Goal: Transaction & Acquisition: Purchase product/service

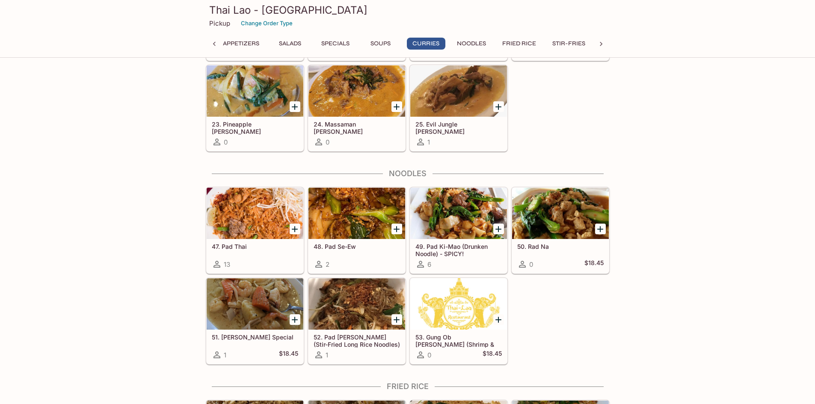
scroll to position [1369, 0]
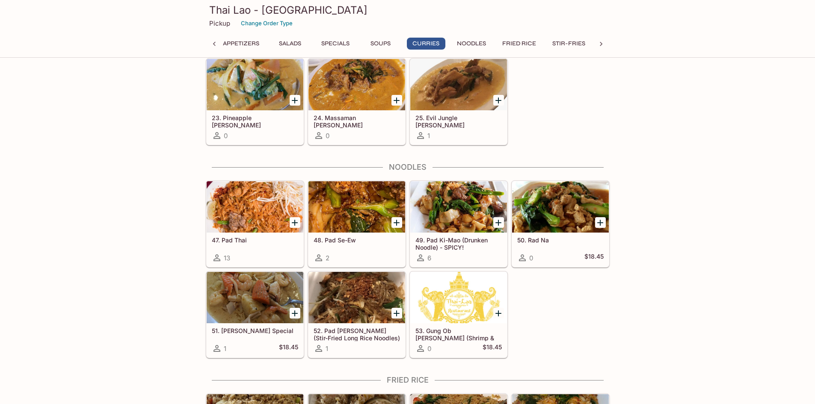
click at [501, 227] on icon "Add 49. Pad Ki-Mao (Drunken Noodle) - SPICY!" at bounding box center [498, 223] width 10 height 10
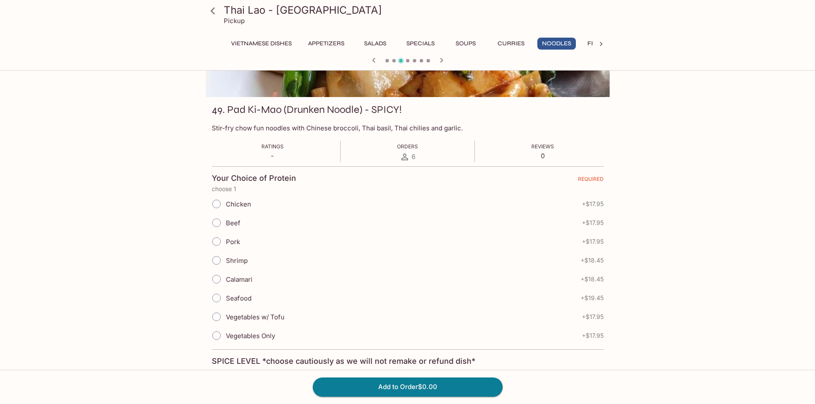
scroll to position [128, 0]
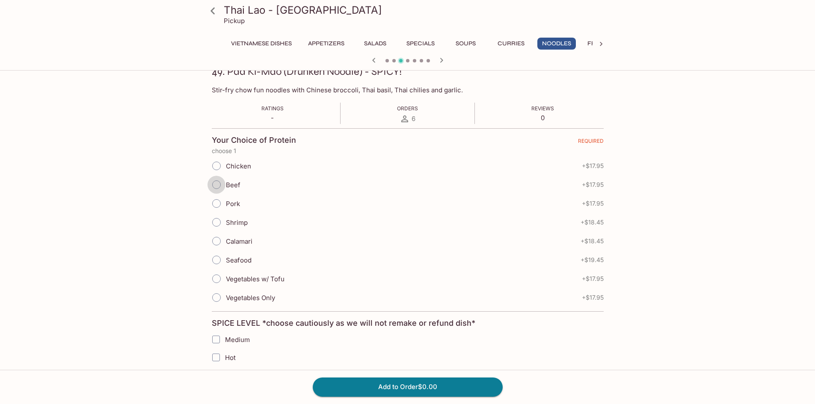
click at [217, 185] on input "Beef" at bounding box center [216, 185] width 18 height 18
radio input "true"
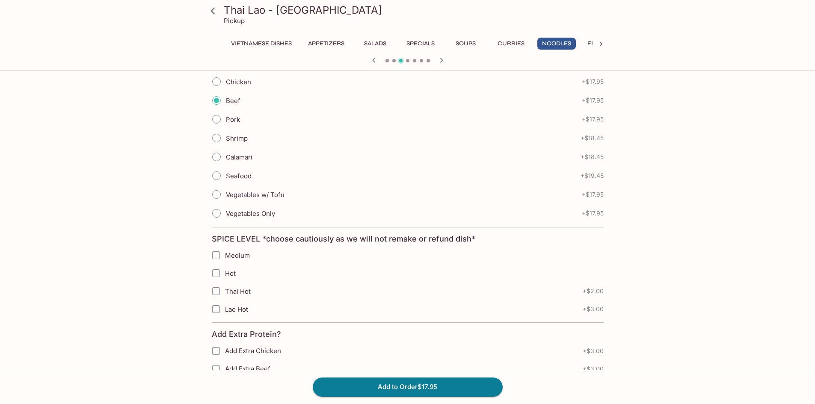
scroll to position [214, 0]
click at [219, 257] on input "Medium" at bounding box center [215, 253] width 17 height 17
checkbox input "true"
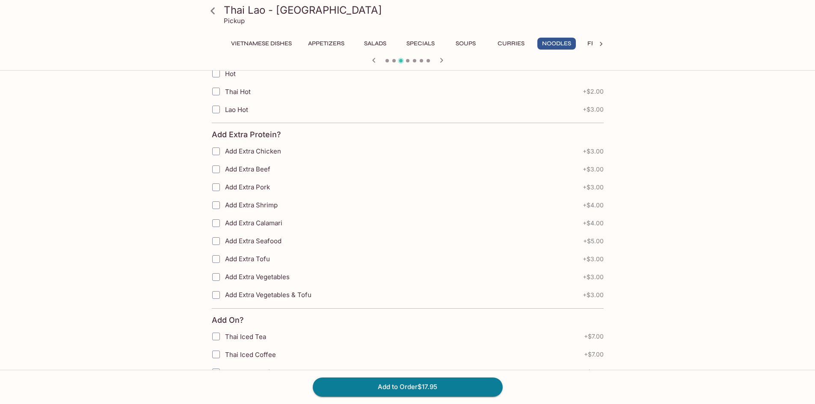
scroll to position [396, 0]
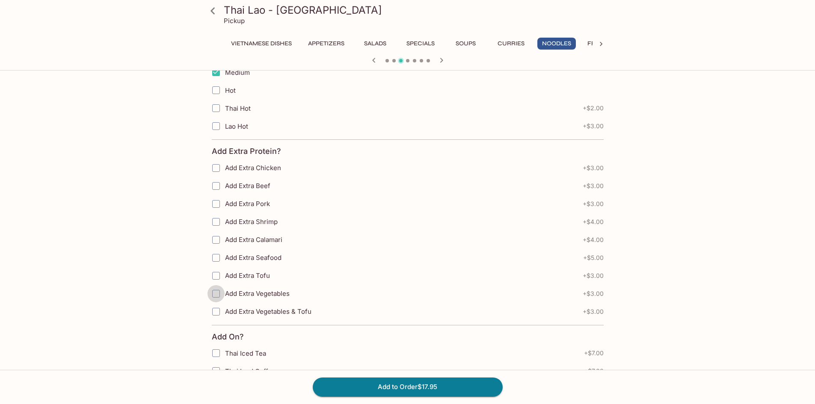
click at [219, 295] on input "Add Extra Vegetables" at bounding box center [215, 293] width 17 height 17
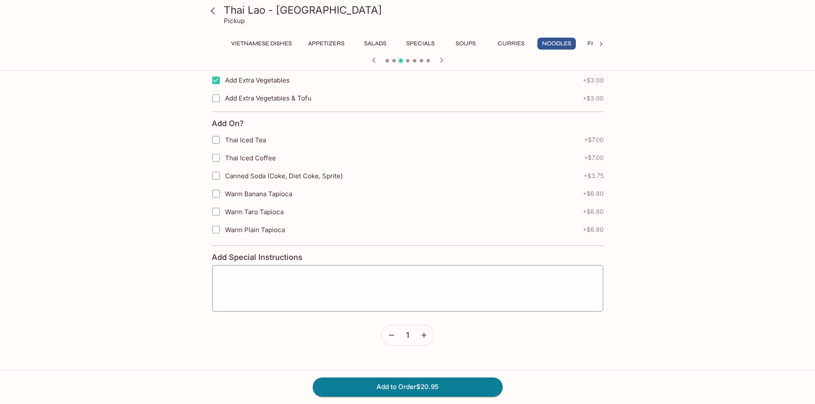
scroll to position [609, 0]
click at [214, 81] on input "Add Extra Vegetables" at bounding box center [215, 79] width 17 height 17
checkbox input "false"
click at [416, 392] on button "Add to Order $17.95" at bounding box center [408, 387] width 190 height 19
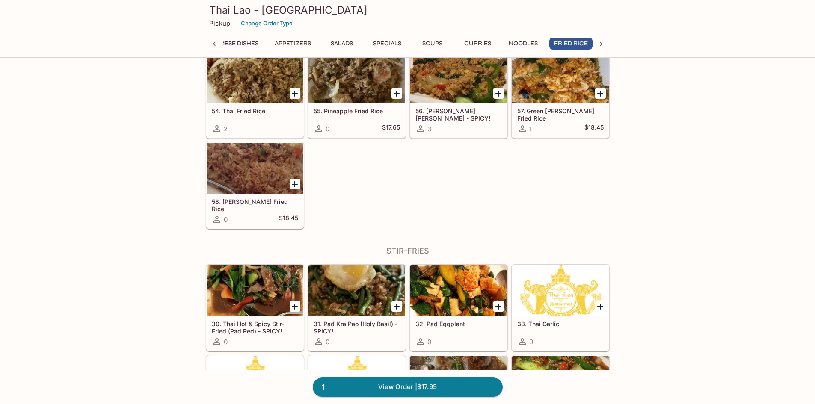
scroll to position [0, 36]
click at [255, 326] on h5 "30. Thai Hot & Spicy Stir-Fried (Pad Ped) - SPICY!" at bounding box center [255, 327] width 86 height 14
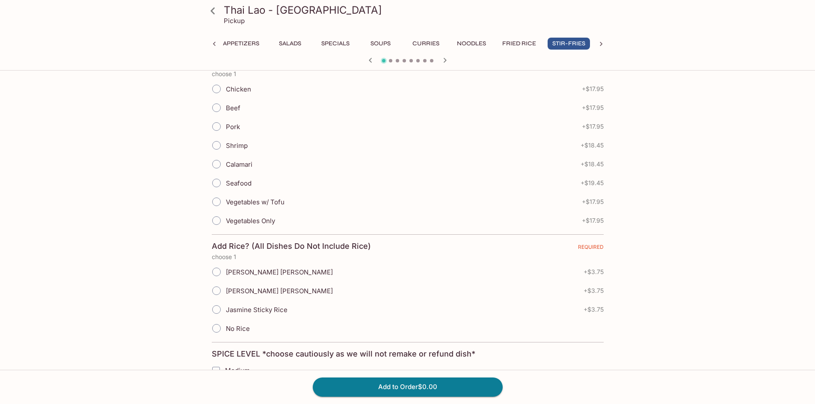
scroll to position [171, 0]
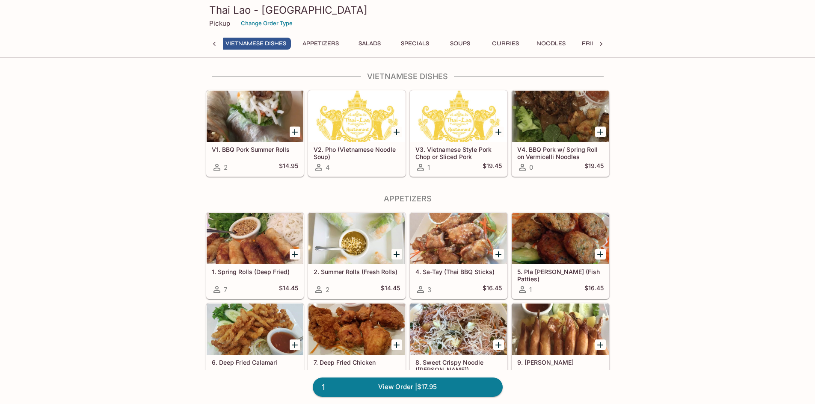
scroll to position [0, 3]
click at [443, 29] on div "Pickup Change Order Type" at bounding box center [407, 23] width 397 height 13
click at [425, 40] on button "Specials" at bounding box center [417, 44] width 38 height 12
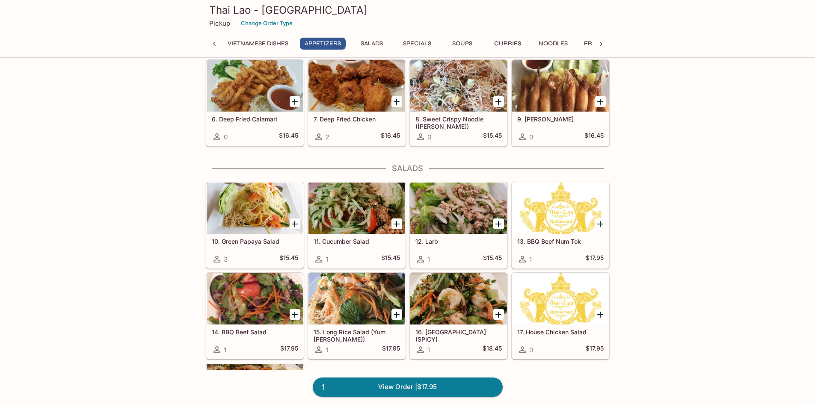
scroll to position [257, 0]
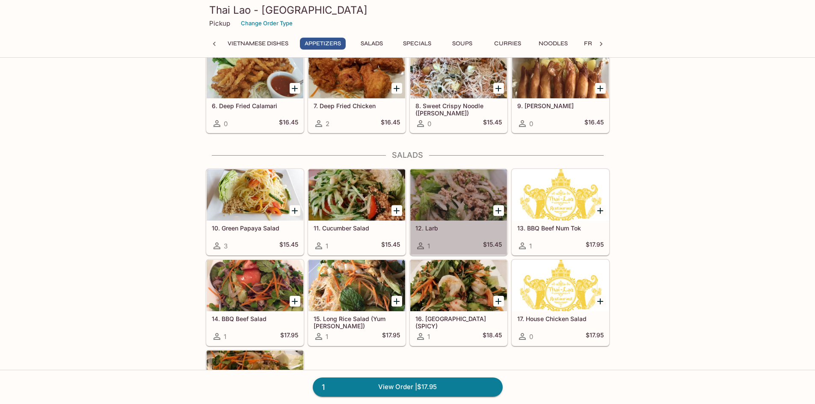
click at [457, 202] on div at bounding box center [458, 194] width 97 height 51
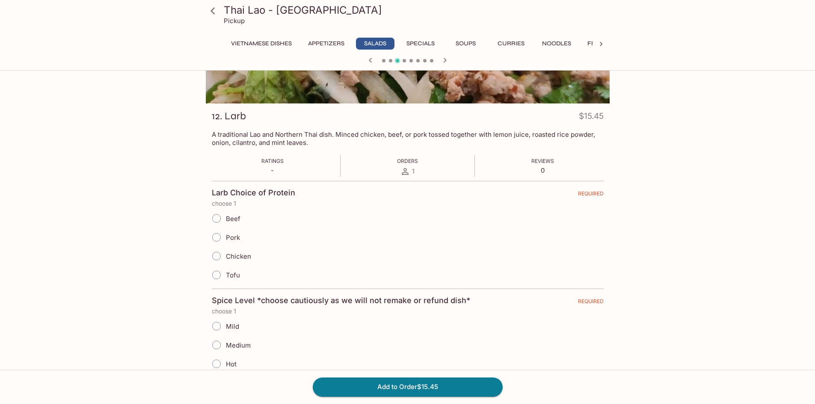
scroll to position [86, 0]
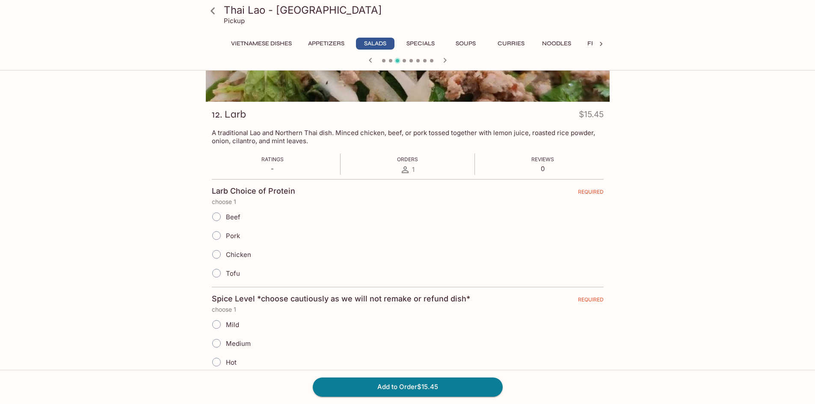
click at [215, 214] on input "Beef" at bounding box center [216, 217] width 18 height 18
radio input "true"
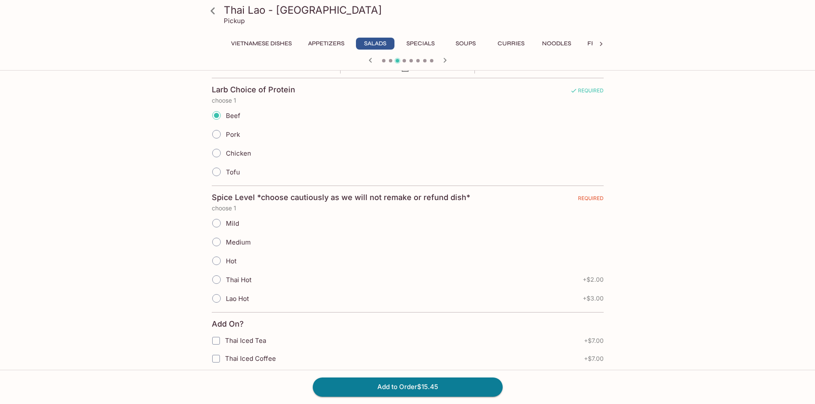
scroll to position [214, 0]
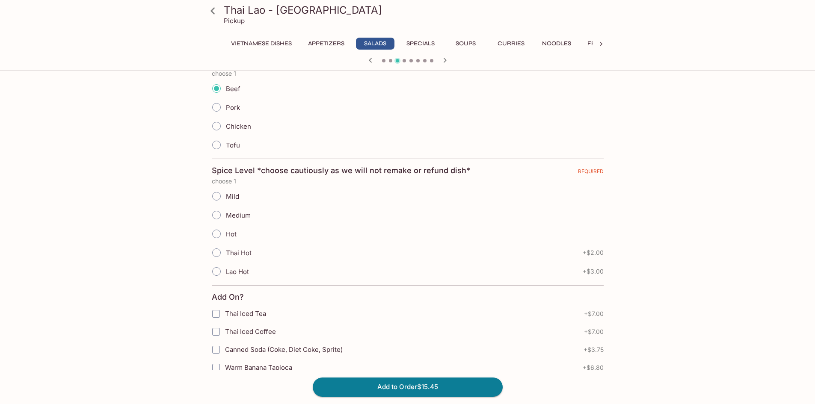
click at [218, 235] on input "Hot" at bounding box center [216, 234] width 18 height 18
radio input "true"
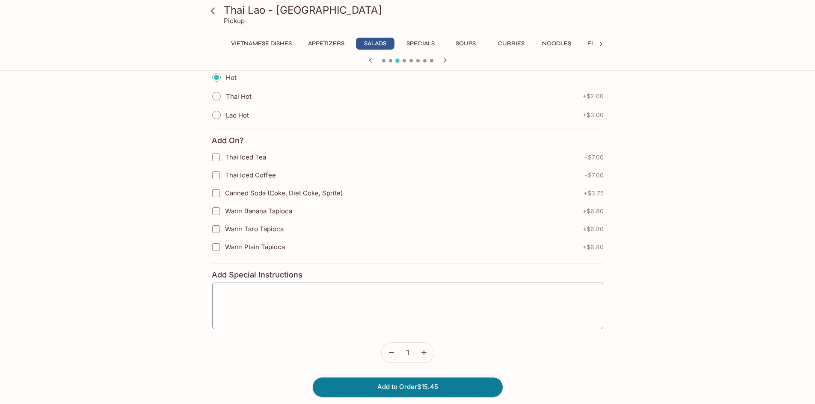
scroll to position [376, 0]
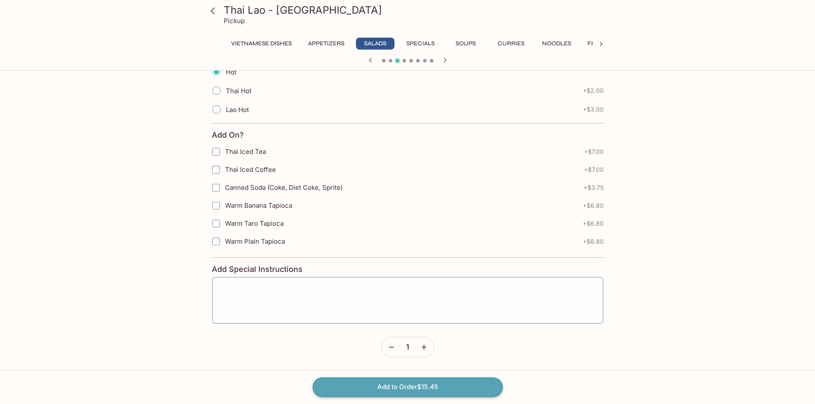
click at [389, 393] on button "Add to Order $15.45" at bounding box center [408, 387] width 190 height 19
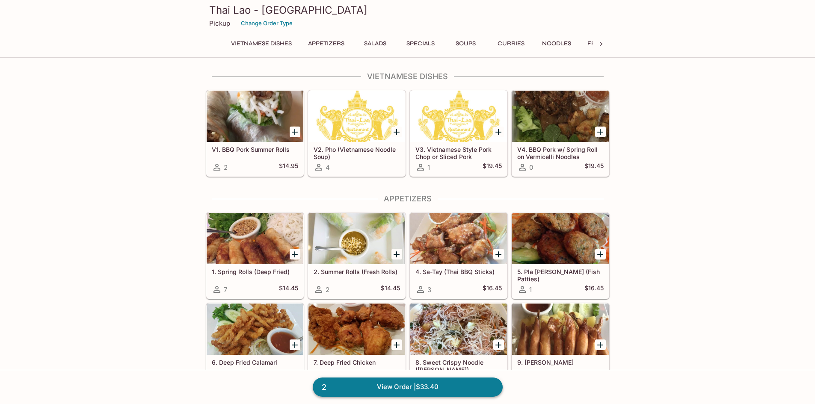
click at [397, 391] on link "2 View Order | $33.40" at bounding box center [408, 387] width 190 height 19
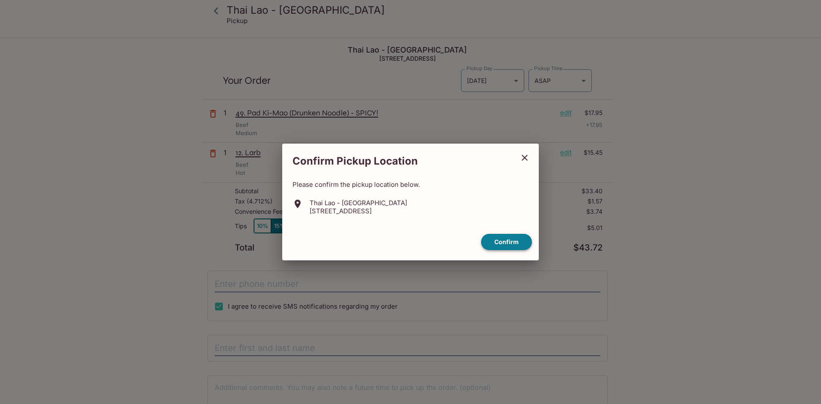
click at [506, 241] on button "Confirm" at bounding box center [506, 242] width 51 height 17
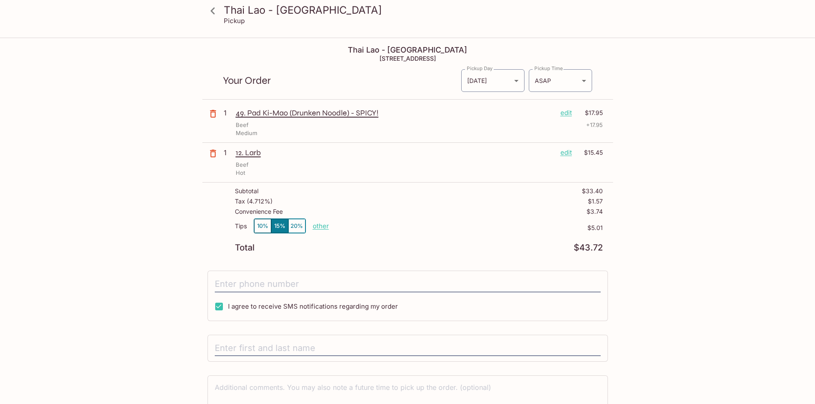
click at [323, 225] on p "other" at bounding box center [321, 226] width 16 height 8
drag, startPoint x: 385, startPoint y: 226, endPoint x: 349, endPoint y: 227, distance: 35.9
click at [322, 226] on p "other" at bounding box center [321, 226] width 16 height 8
drag, startPoint x: 382, startPoint y: 225, endPoint x: 364, endPoint y: 224, distance: 17.6
click at [322, 224] on p "other" at bounding box center [321, 226] width 16 height 8
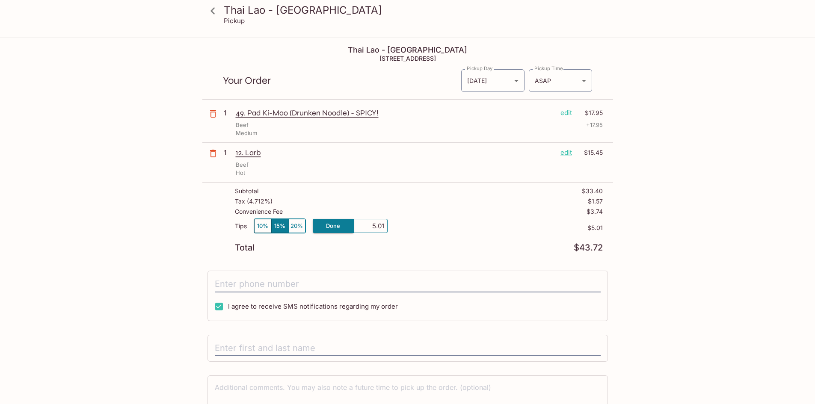
drag, startPoint x: 374, startPoint y: 222, endPoint x: 362, endPoint y: 230, distance: 14.7
click at [362, 230] on input "5.01" at bounding box center [370, 226] width 27 height 9
click at [373, 224] on input "5.01" at bounding box center [370, 226] width 27 height 9
type input "0.00"
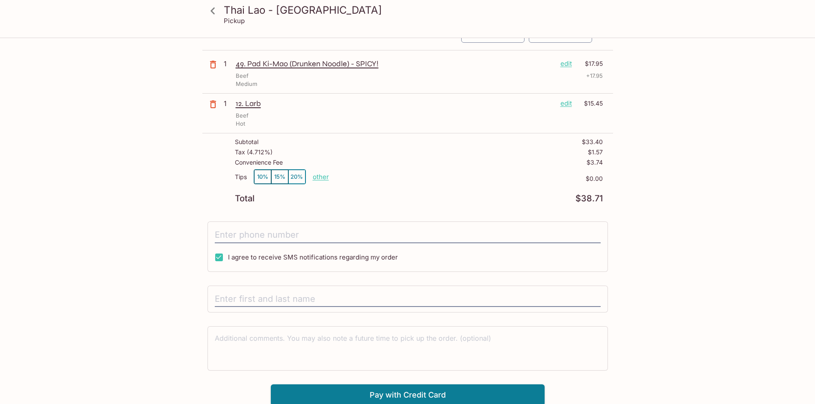
scroll to position [51, 0]
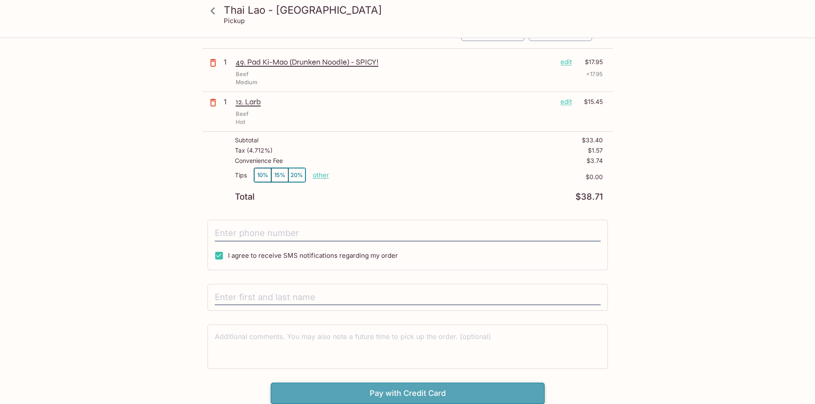
click at [327, 394] on button "Pay with Credit Card" at bounding box center [408, 393] width 274 height 21
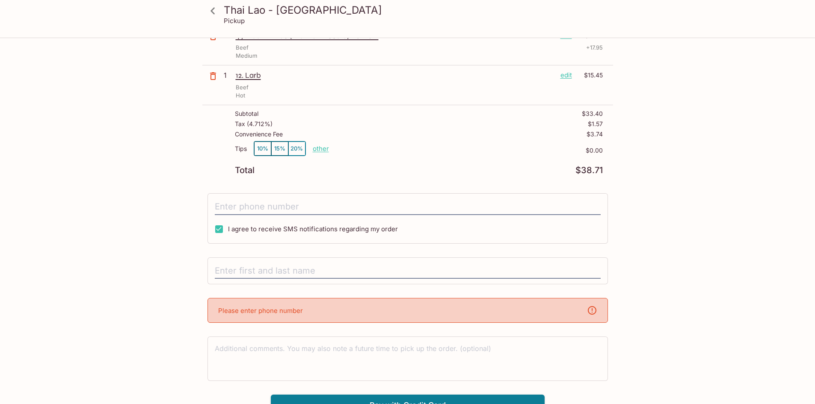
scroll to position [89, 0]
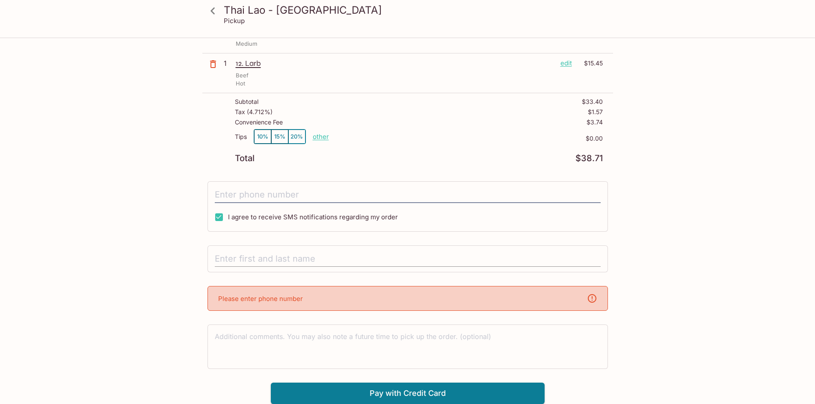
click at [281, 257] on input "text" at bounding box center [408, 259] width 386 height 16
click at [281, 197] on input "tel" at bounding box center [408, 195] width 386 height 16
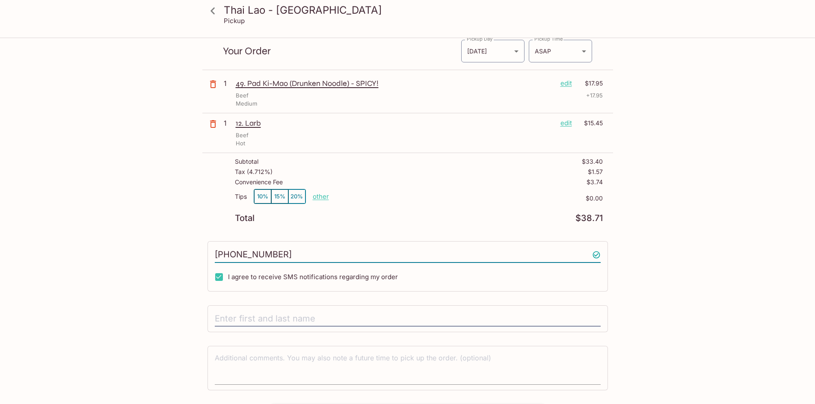
scroll to position [51, 0]
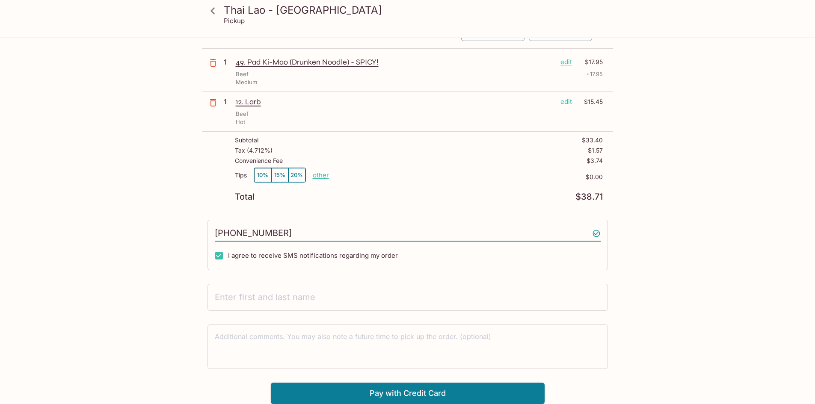
type input "[PHONE_NUMBER]"
click at [252, 294] on input "text" at bounding box center [408, 298] width 386 height 16
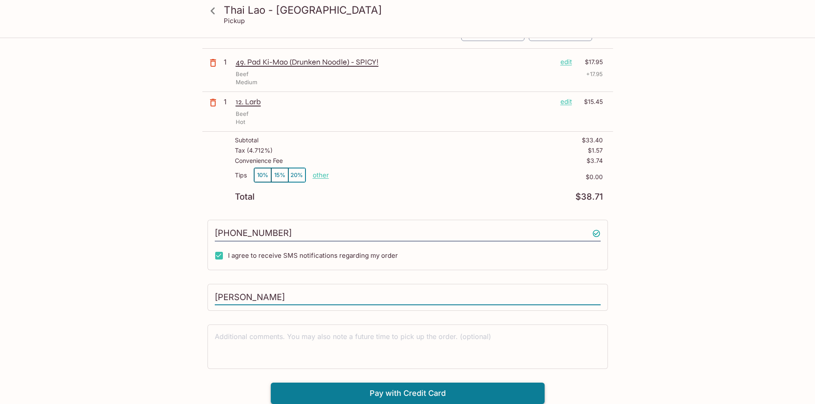
type input "[PERSON_NAME]"
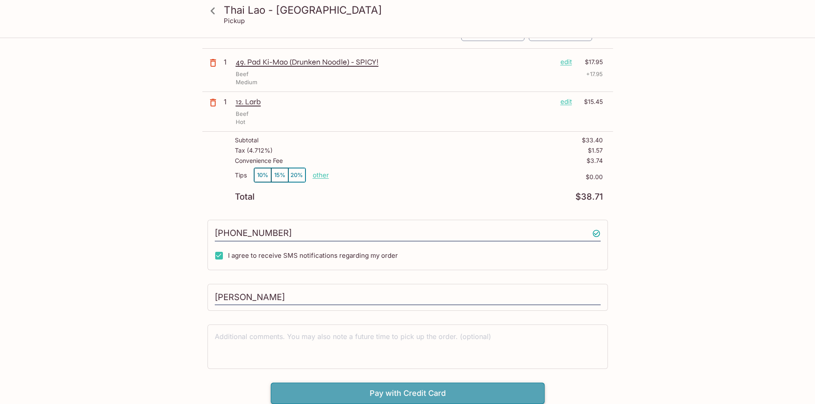
click at [340, 395] on button "Pay with Credit Card" at bounding box center [408, 393] width 274 height 21
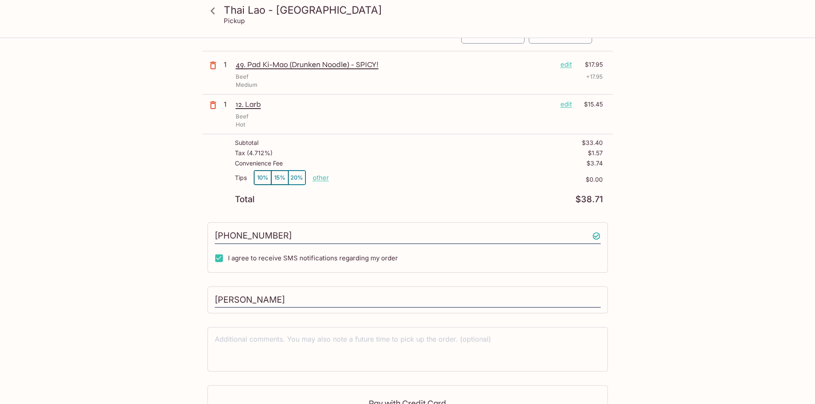
scroll to position [0, 0]
